Goal: Task Accomplishment & Management: Manage account settings

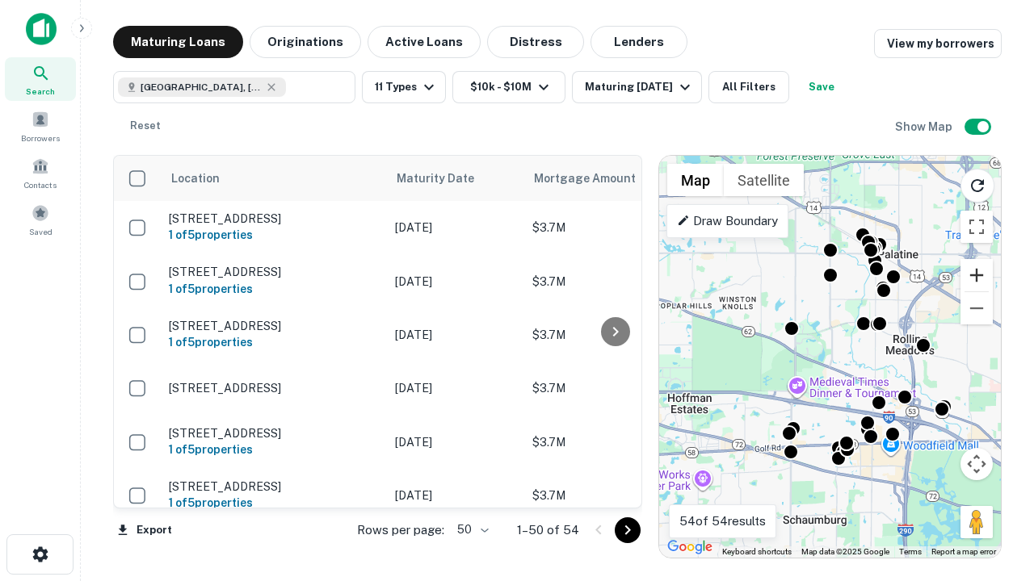
click at [976, 275] on button "Zoom in" at bounding box center [976, 275] width 32 height 32
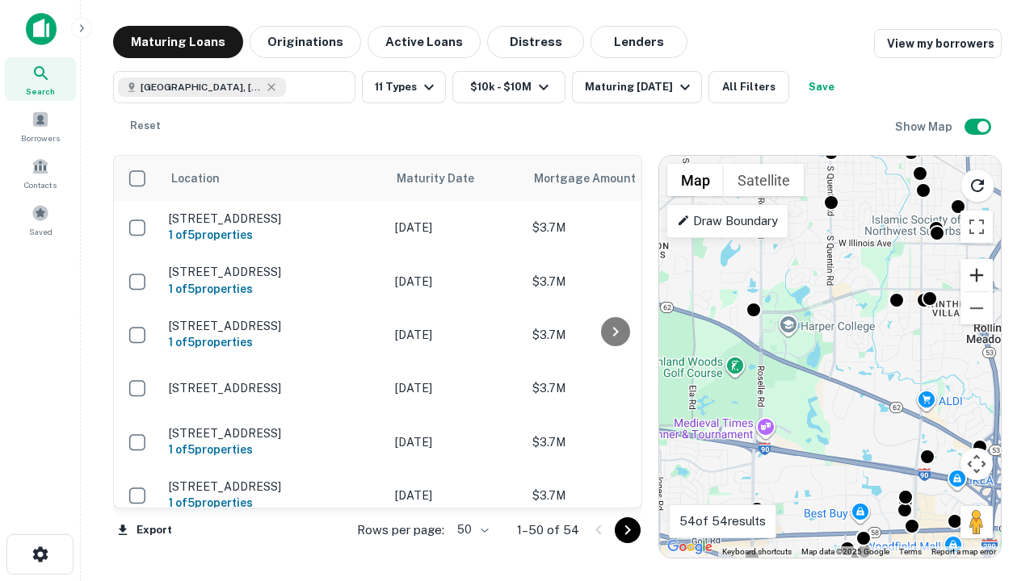
click at [976, 275] on button "Zoom in" at bounding box center [976, 275] width 32 height 32
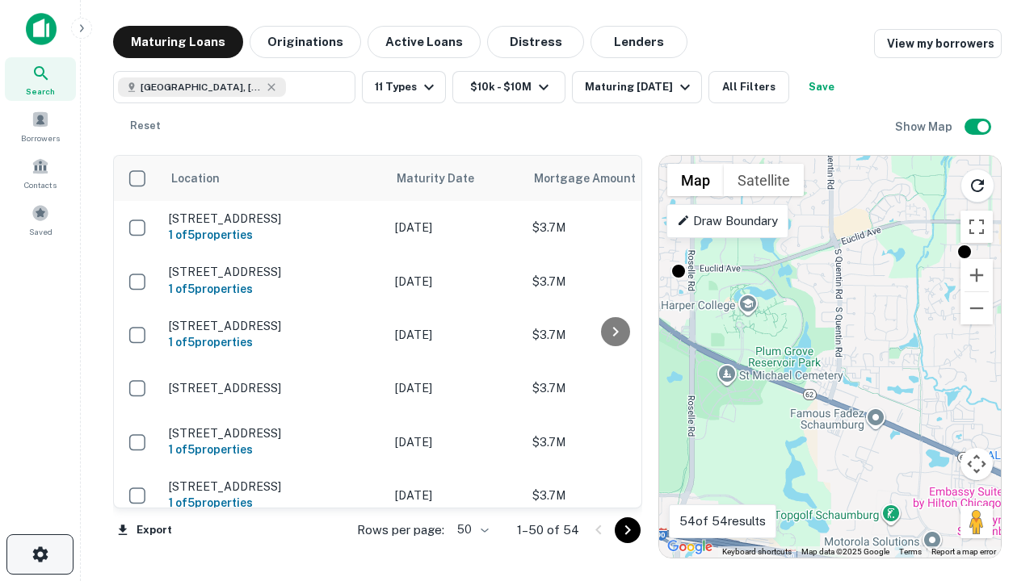
click at [40, 555] on icon "button" at bounding box center [40, 554] width 19 height 19
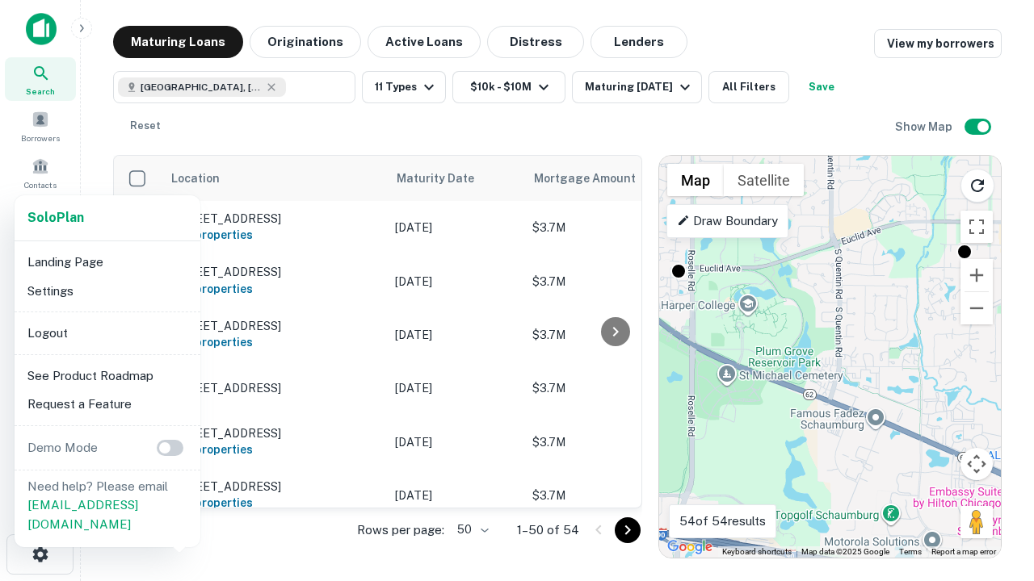
click at [107, 333] on li "Logout" at bounding box center [107, 333] width 173 height 29
